Goal: Information Seeking & Learning: Check status

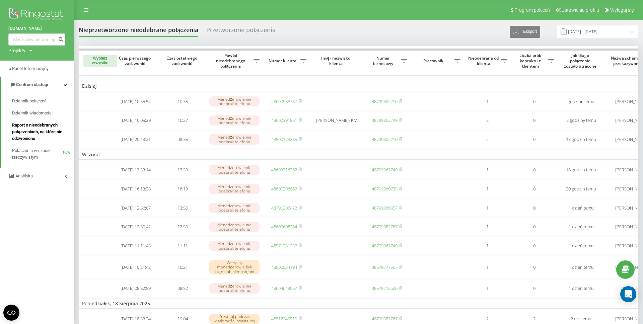
click at [38, 129] on span "Raport o nieodebranych połączeniach, na które nie odzwoniono" at bounding box center [41, 132] width 58 height 20
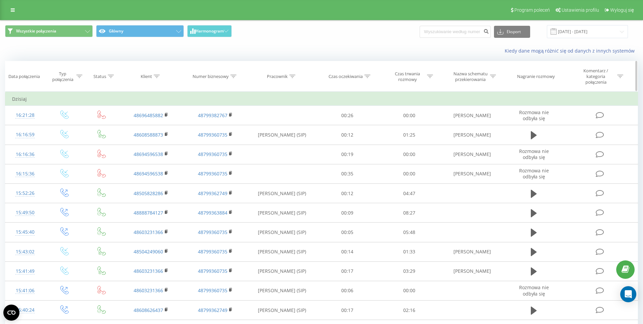
click at [274, 76] on div "Pracownik" at bounding box center [277, 77] width 21 height 6
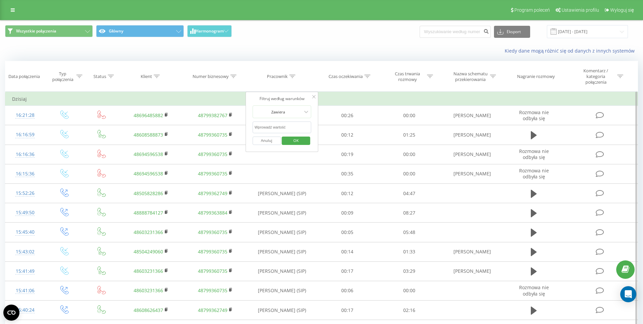
click at [277, 124] on input "text" at bounding box center [281, 128] width 59 height 12
type input "MARCIN ZMYSŁOWSKI"
click at [299, 142] on span "OK" at bounding box center [296, 140] width 19 height 10
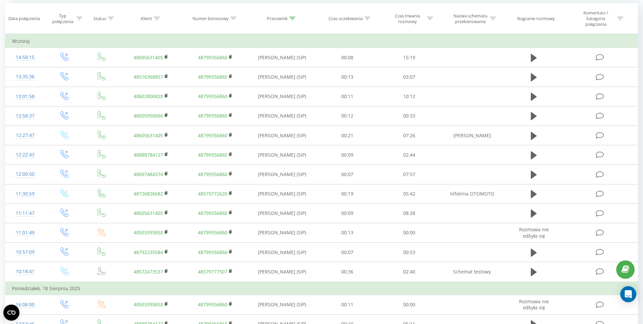
scroll to position [55, 0]
